Goal: Navigation & Orientation: Find specific page/section

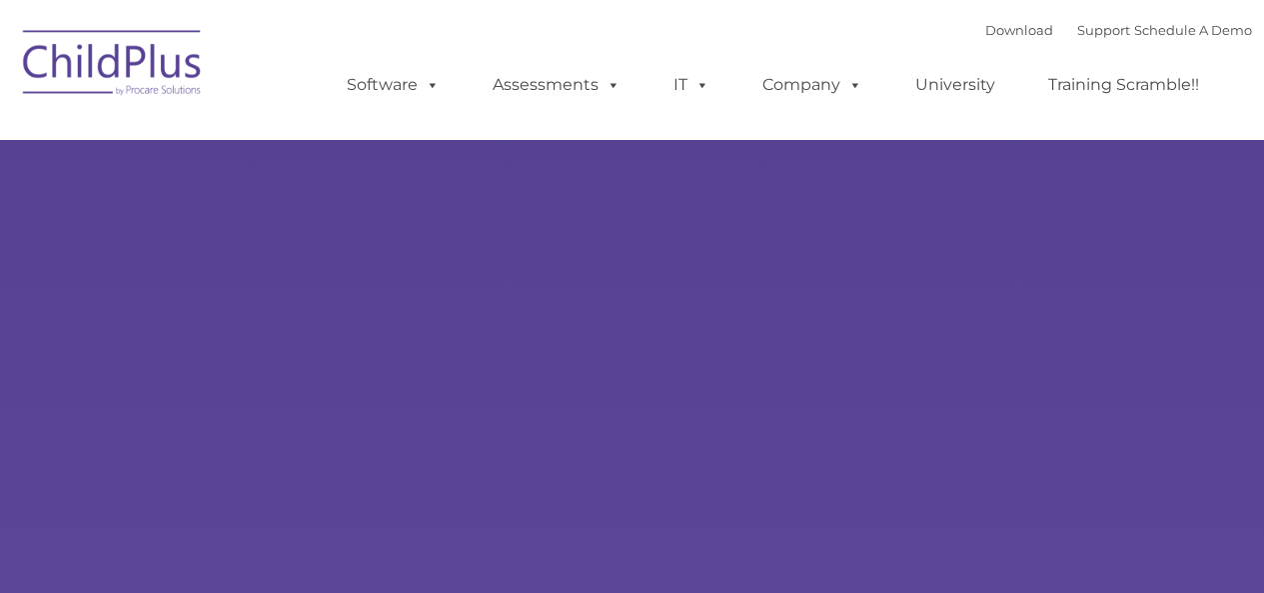
type input ""
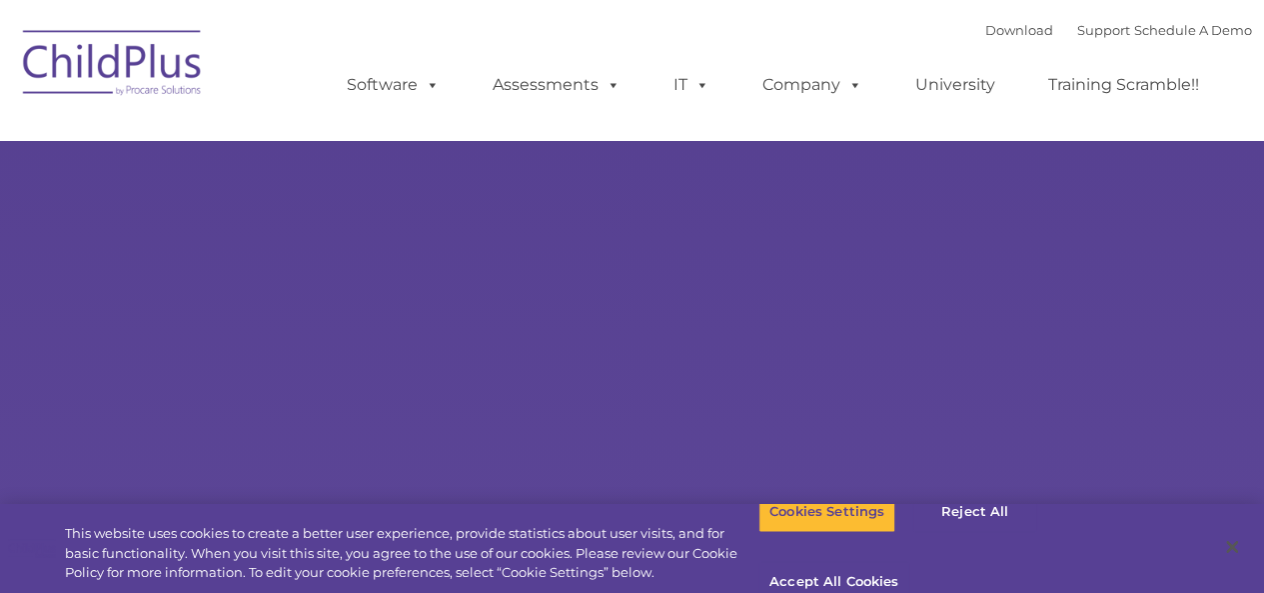
select select "MEDIUM"
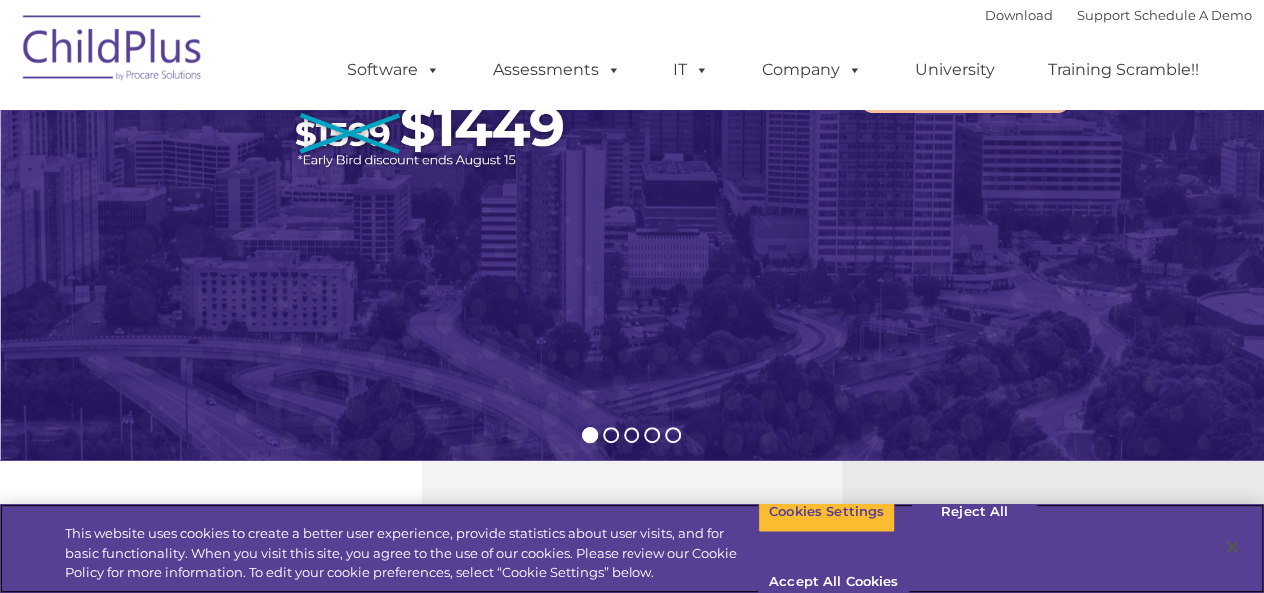
scroll to position [334, 0]
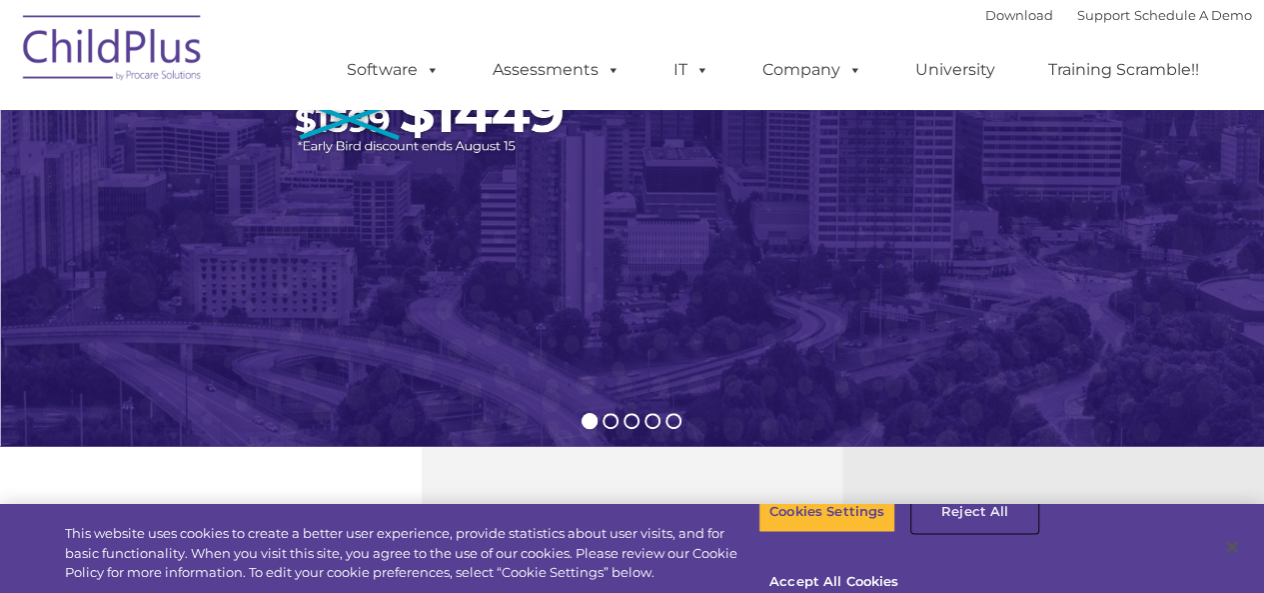
click at [975, 533] on button "Reject All" at bounding box center [974, 512] width 125 height 42
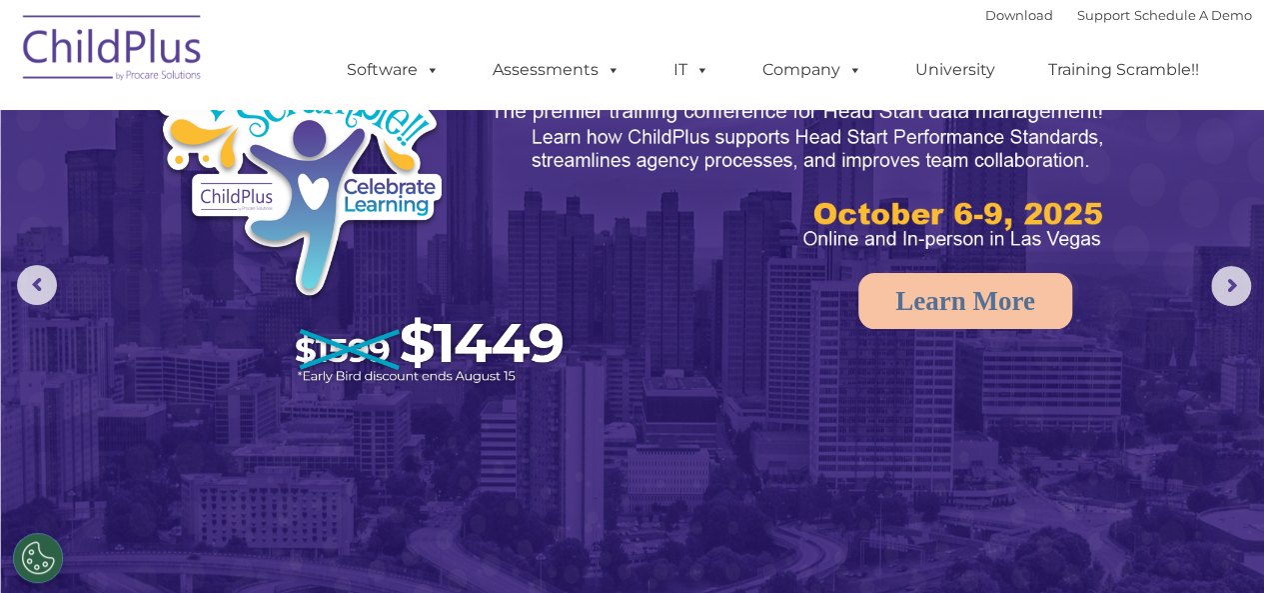
scroll to position [0, 0]
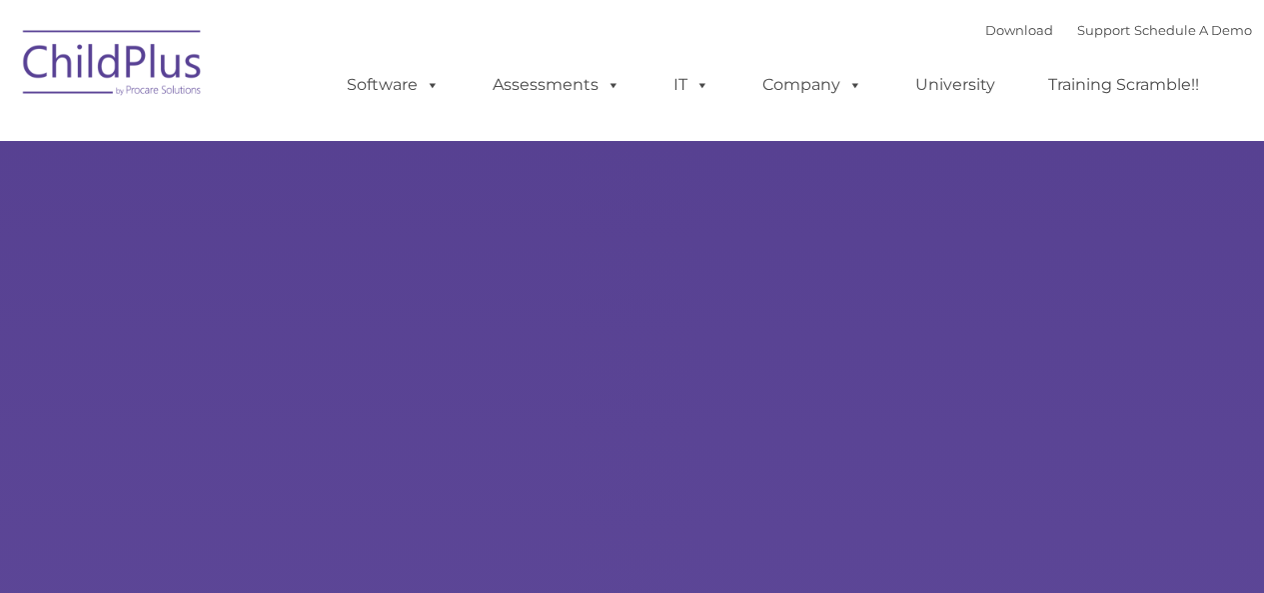
type input ""
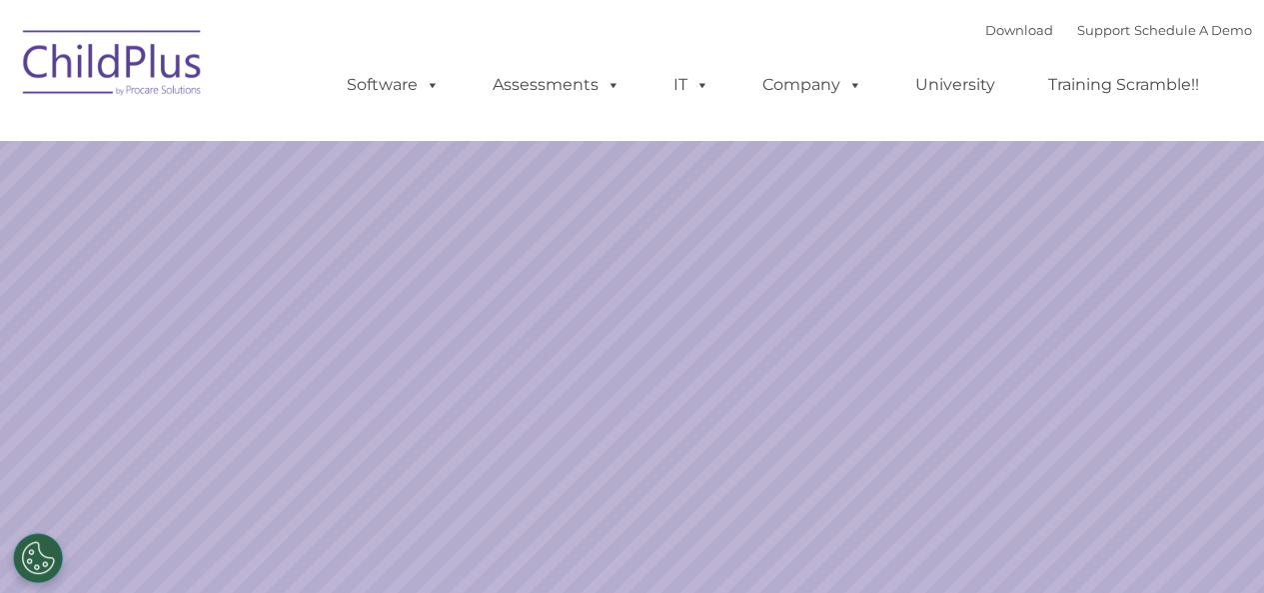
select select "MEDIUM"
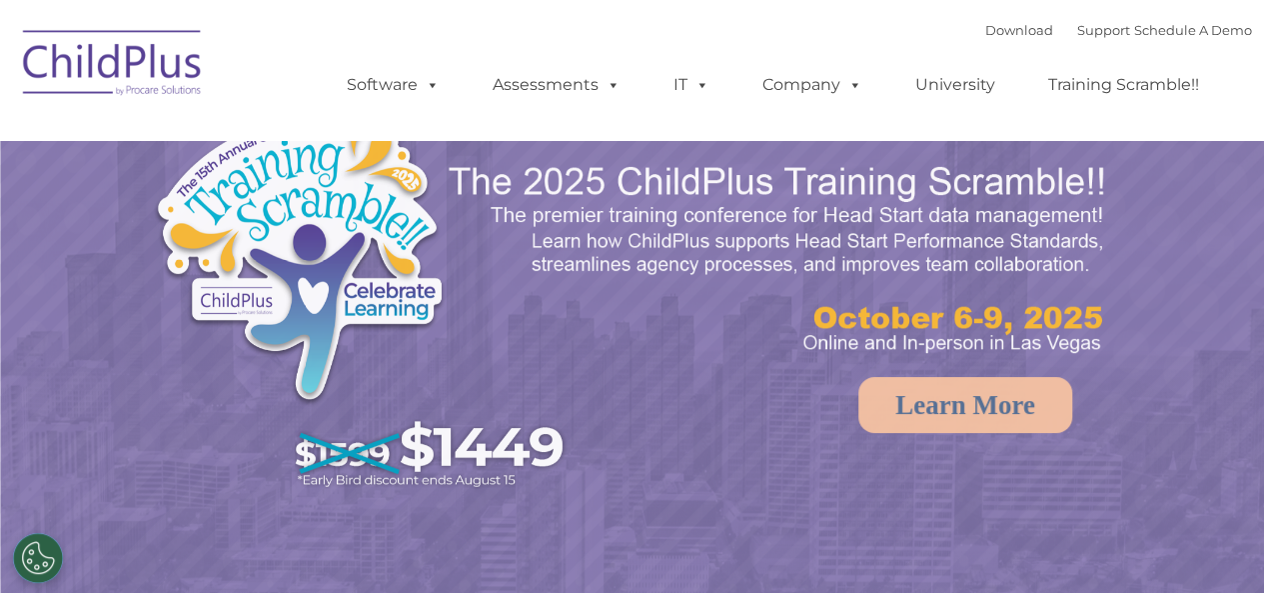
select select "MEDIUM"
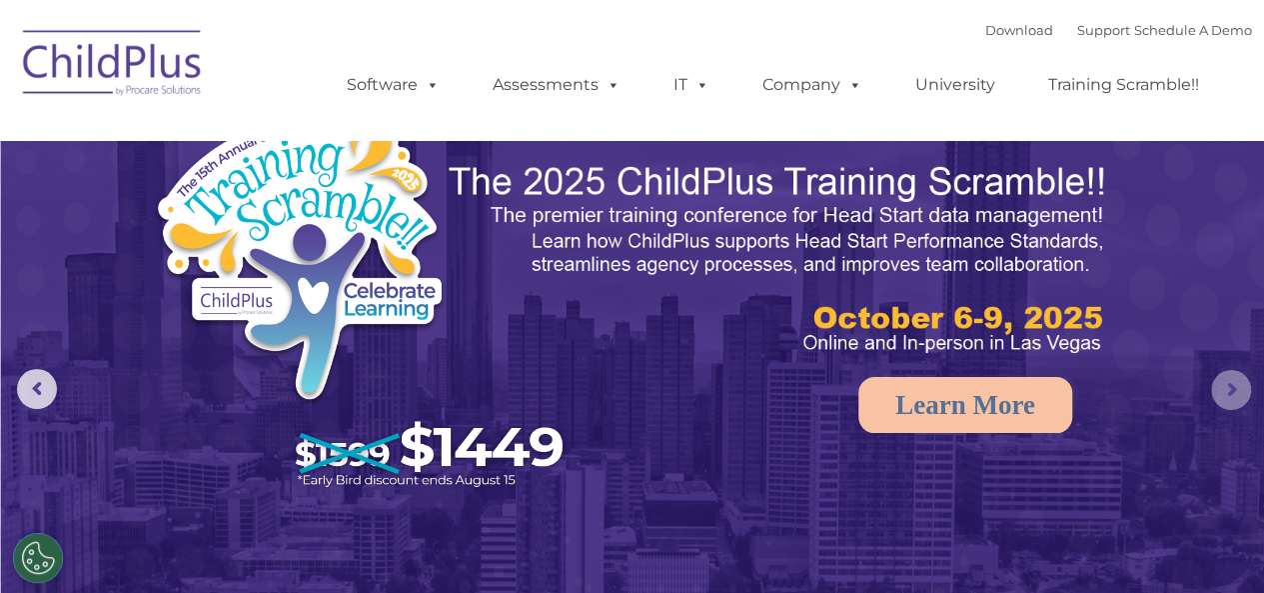
click at [1248, 379] on rs-arrow at bounding box center [1231, 390] width 40 height 40
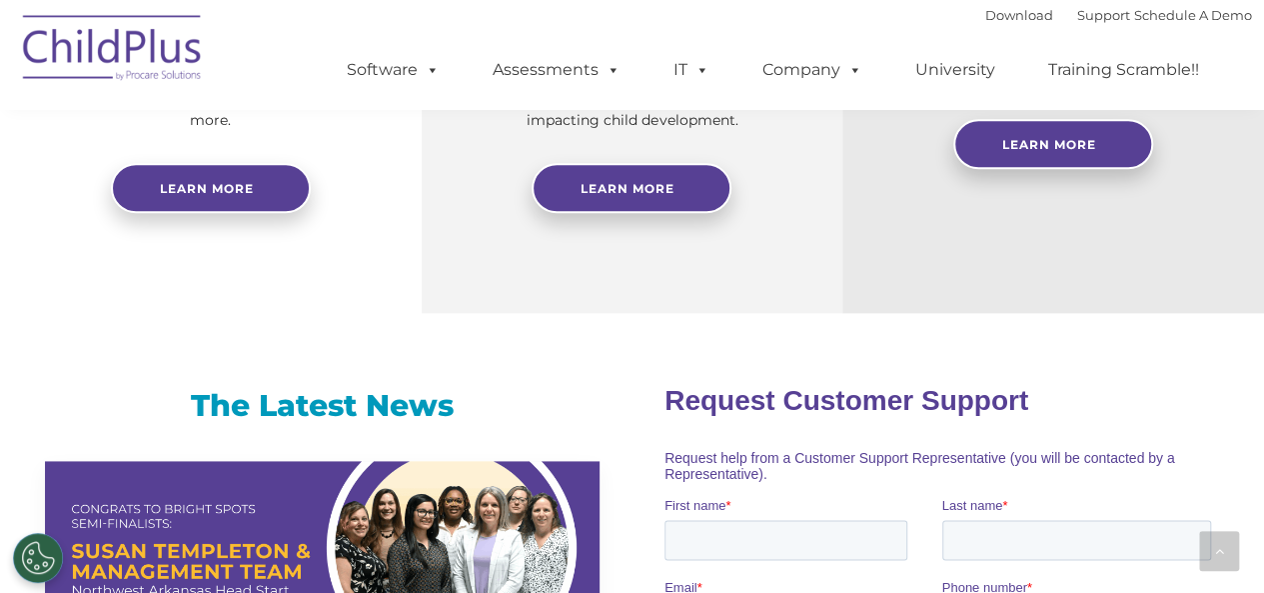
scroll to position [656, 0]
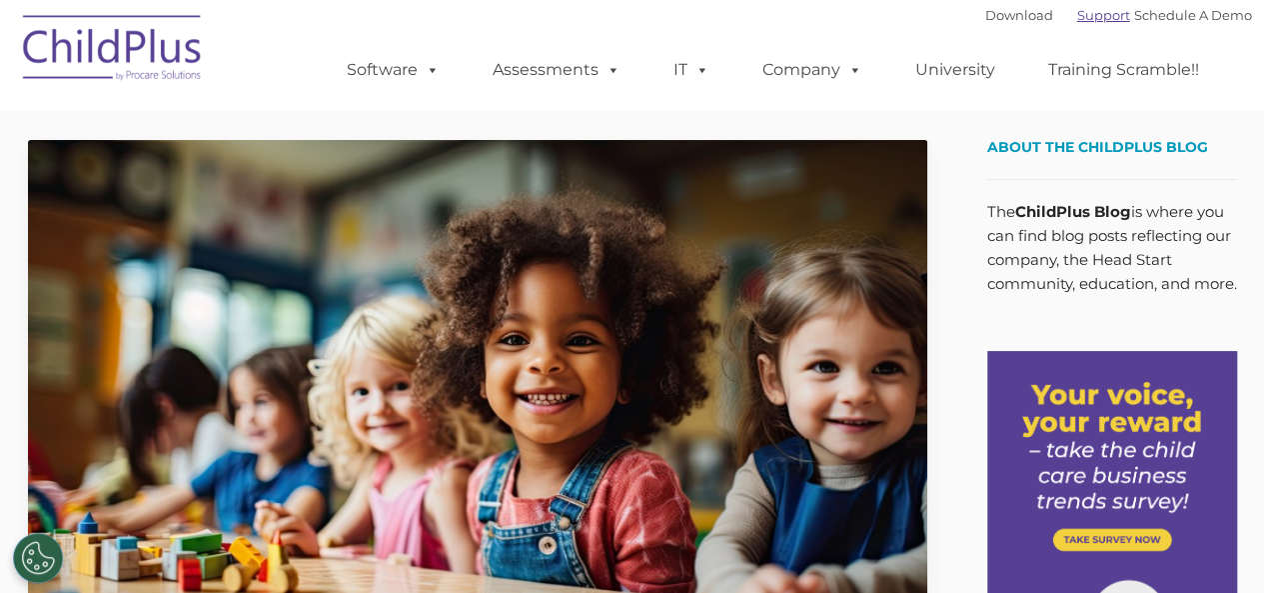
click at [1081, 22] on link "Support" at bounding box center [1103, 15] width 53 height 16
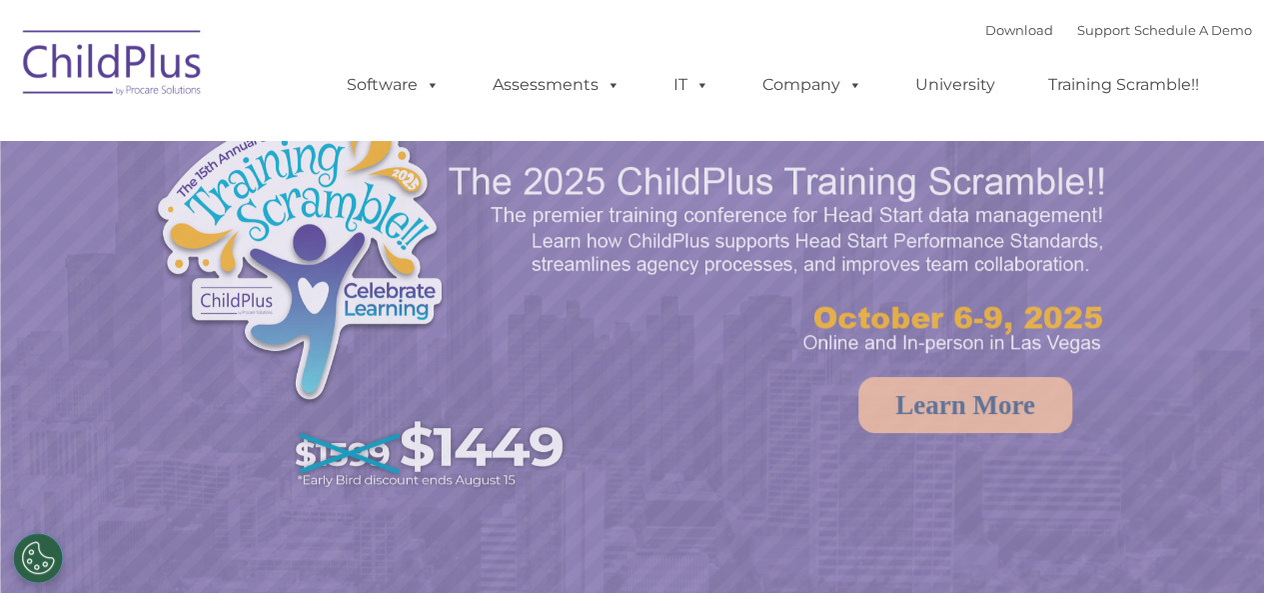
select select "MEDIUM"
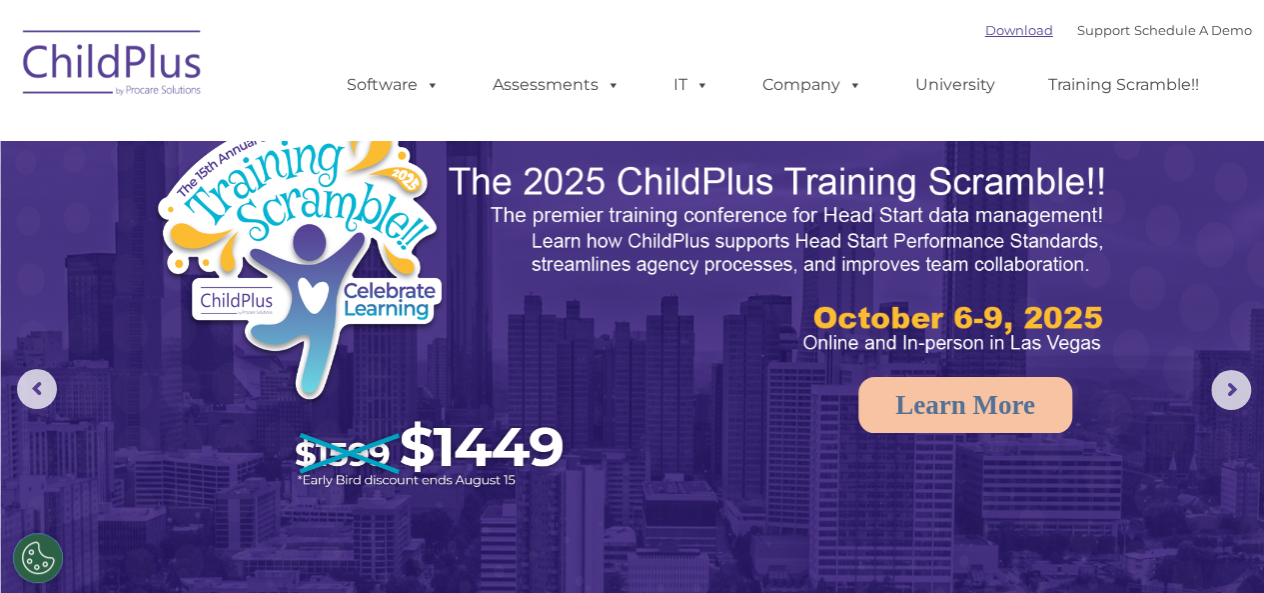
click at [995, 24] on link "Download" at bounding box center [1019, 30] width 68 height 16
click at [408, 89] on link "Software" at bounding box center [393, 85] width 133 height 40
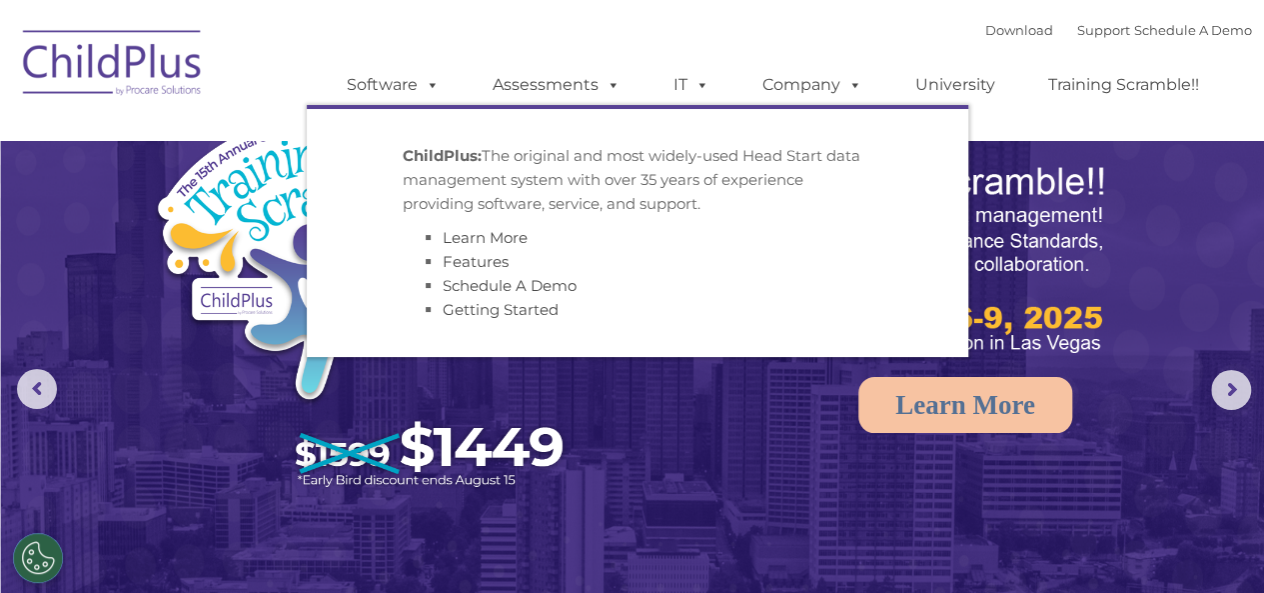
click at [462, 20] on div "Download Support | Schedule A Demo  MENU MENU Software ChildPlus: The original…" at bounding box center [779, 70] width 945 height 110
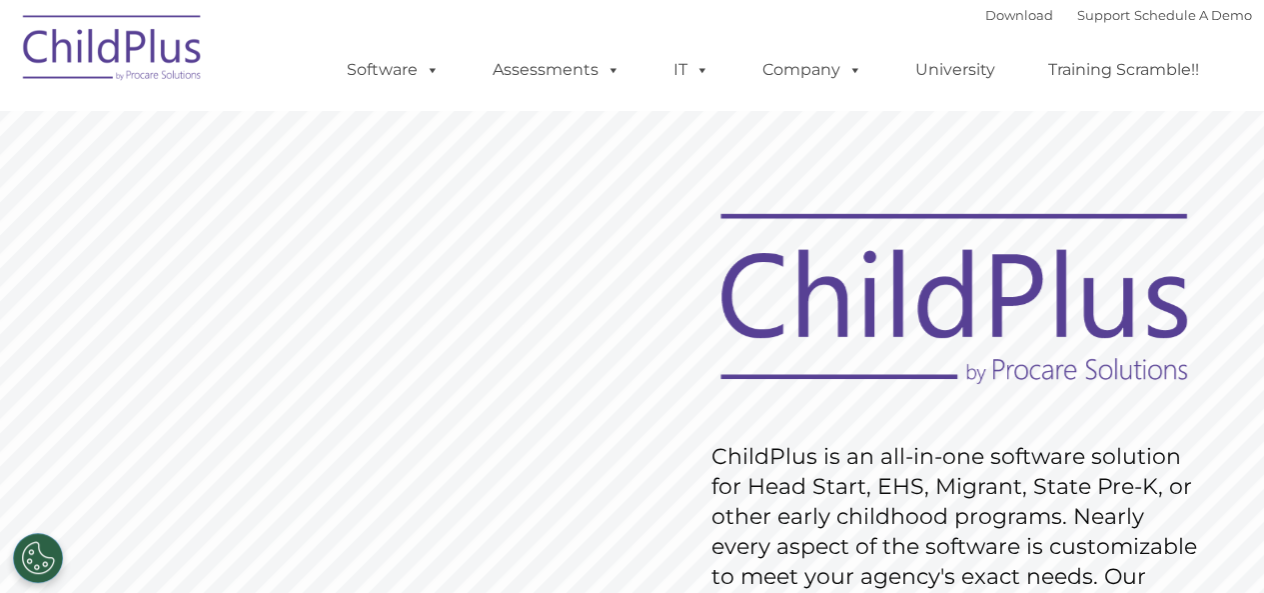
click at [1003, 25] on div "Download Support | Schedule A Demo " at bounding box center [1118, 15] width 267 height 30
click at [994, 11] on link "Download" at bounding box center [1019, 15] width 68 height 16
